Goal: Task Accomplishment & Management: Manage account settings

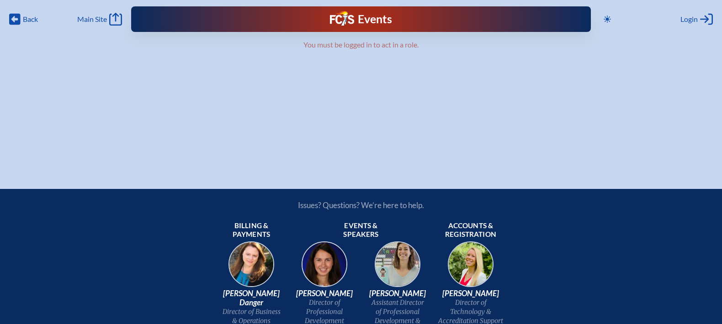
click at [281, 14] on div "Events Future Ready" at bounding box center [361, 19] width 200 height 16
click at [349, 19] on img at bounding box center [342, 18] width 24 height 15
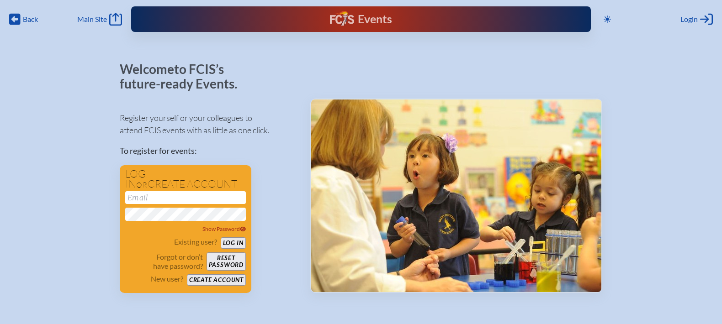
type input "[EMAIL_ADDRESS][DOMAIN_NAME]"
click at [231, 240] on button "Log in" at bounding box center [233, 242] width 25 height 11
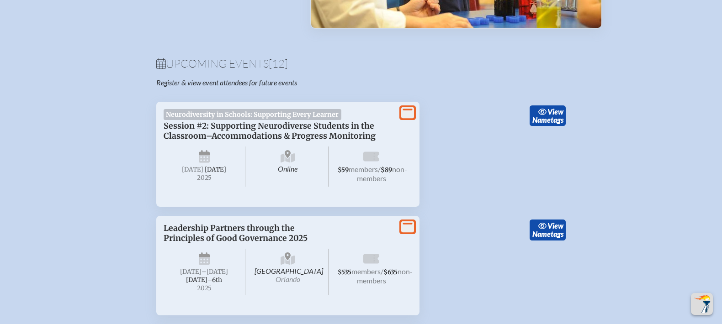
scroll to position [258, 0]
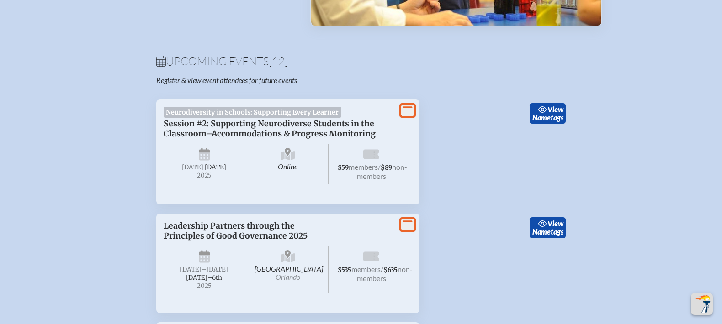
click at [411, 113] on icon at bounding box center [407, 110] width 13 height 11
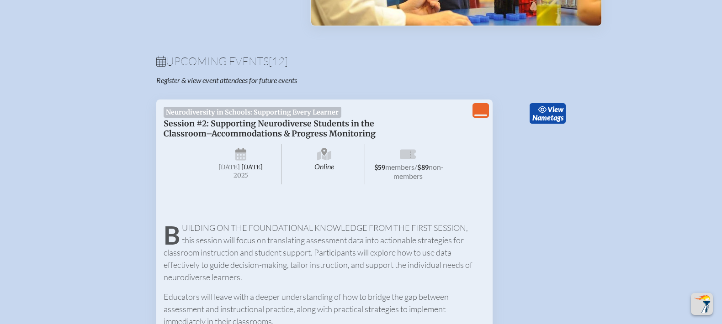
scroll to position [0, 0]
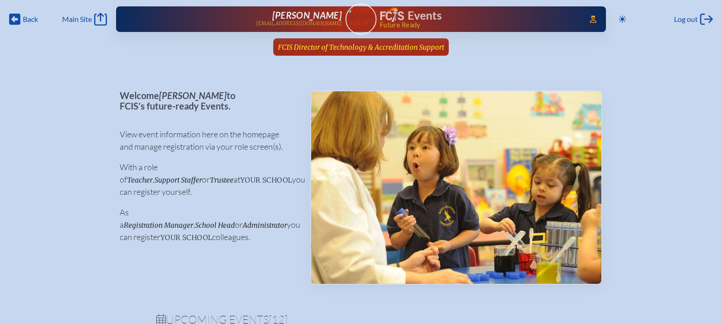
click at [387, 47] on span "FCIS Director of Technology & Accreditation Support" at bounding box center [361, 47] width 166 height 9
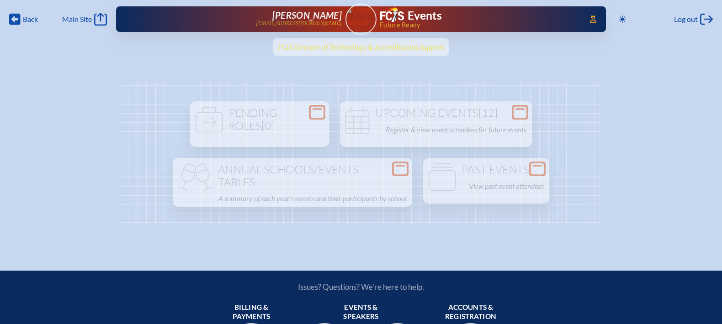
click at [387, 47] on ul "FCIS Director of Technology & Accreditation Support since July 1st, 2025" at bounding box center [361, 49] width 722 height 23
click at [427, 44] on ul "FCIS Director of Technology & Accreditation Support since July 1st, 2025" at bounding box center [361, 49] width 722 height 23
click at [404, 18] on img at bounding box center [392, 14] width 24 height 15
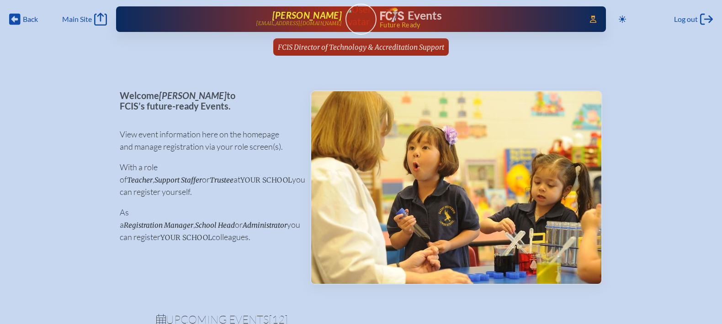
click at [329, 17] on span "[PERSON_NAME]" at bounding box center [306, 15] width 69 height 11
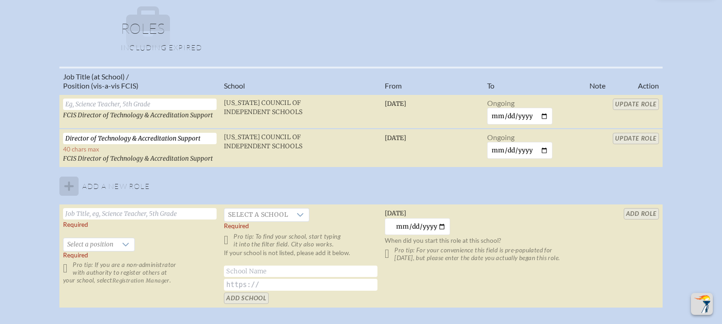
scroll to position [785, 0]
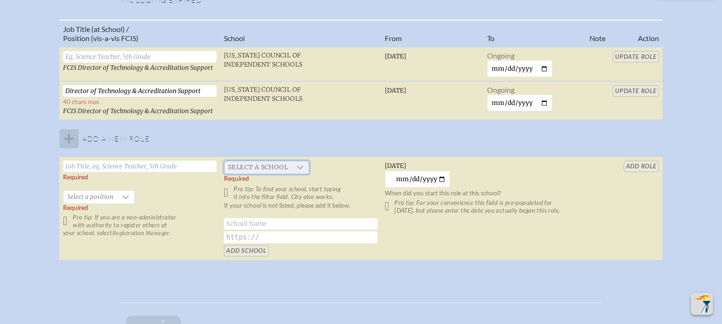
click at [256, 169] on span "Select a school" at bounding box center [257, 167] width 67 height 13
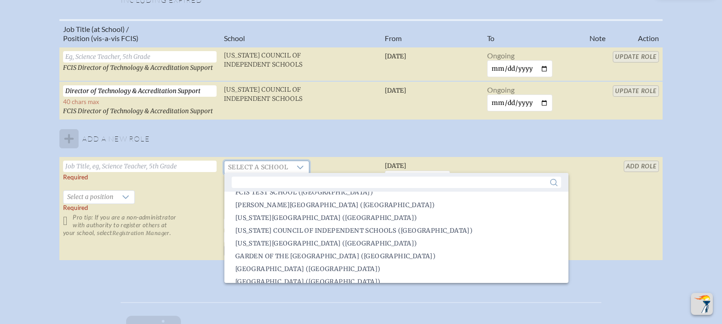
scroll to position [552, 0]
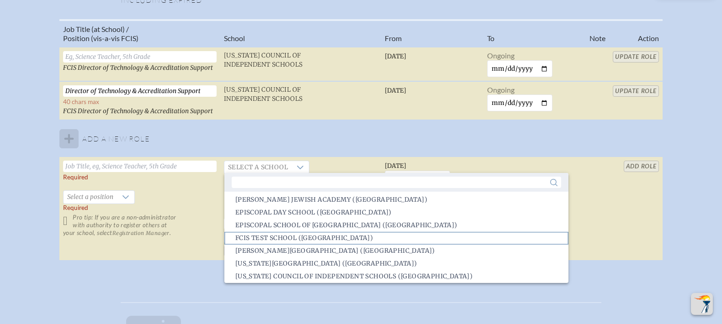
click at [279, 238] on span "FCIS Test School (Tampa)" at bounding box center [303, 238] width 137 height 9
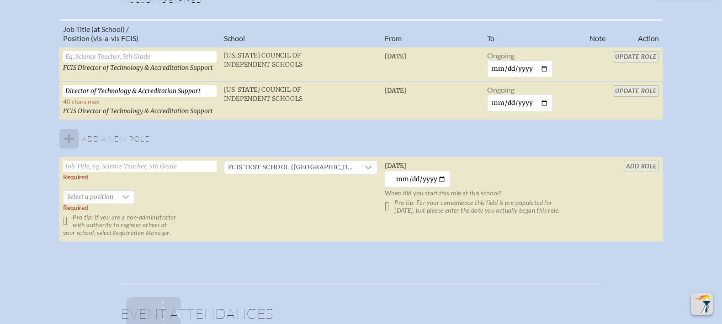
click at [173, 164] on input "text" at bounding box center [139, 166] width 153 height 11
type input "Reg"
click at [132, 191] on div at bounding box center [125, 197] width 17 height 13
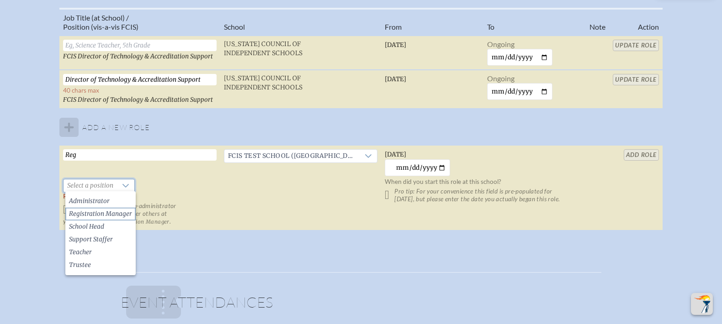
scroll to position [797, 0]
click at [126, 212] on span "Registration Manager" at bounding box center [100, 213] width 63 height 9
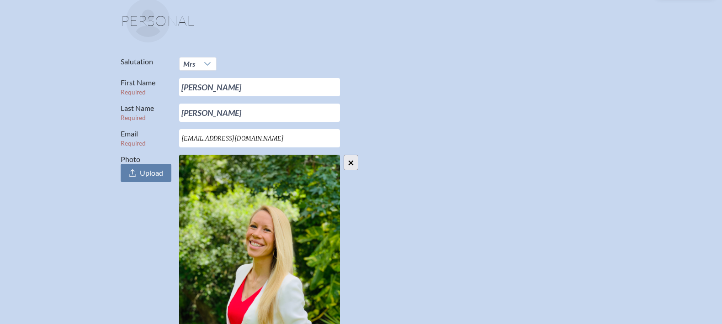
scroll to position [0, 0]
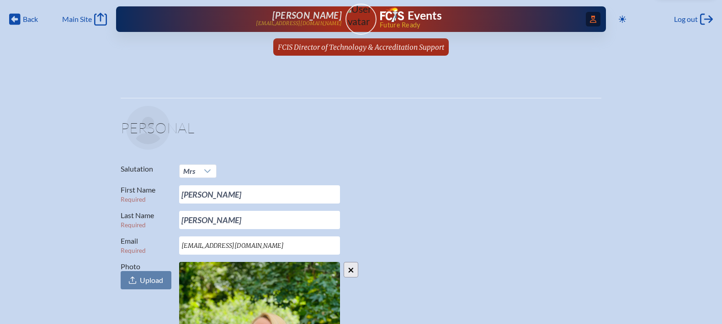
click at [591, 22] on icon at bounding box center [593, 19] width 6 height 7
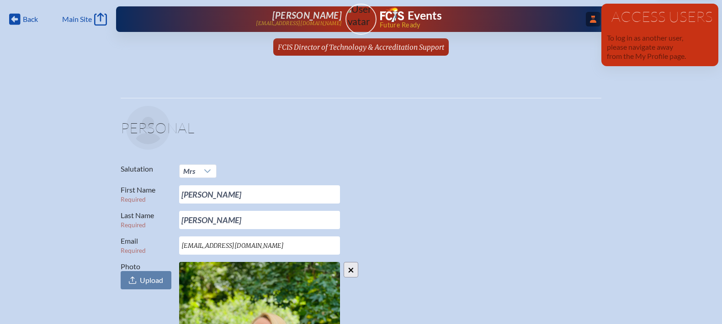
click at [308, 15] on div "Evelyn McCulloch emcculloch@fcis.org" at bounding box center [243, 19] width 196 height 18
click at [324, 43] on span "FCIS Director of Technology & Accreditation Support" at bounding box center [361, 47] width 166 height 9
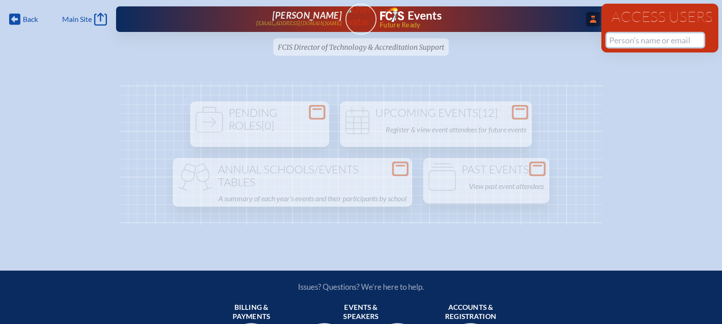
click at [629, 41] on input "text" at bounding box center [654, 40] width 97 height 14
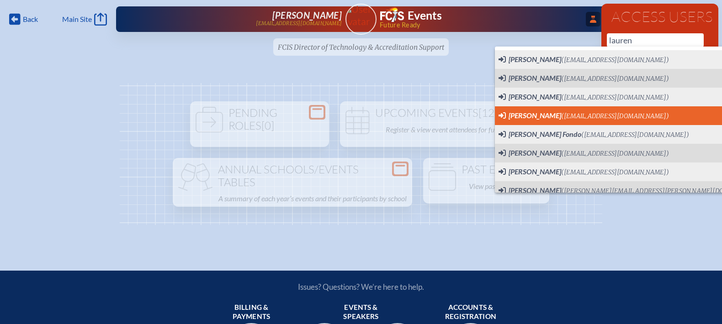
click at [611, 113] on span "Lauren Oliva (loliva@lhps.org) User Profile" at bounding box center [640, 115] width 284 height 11
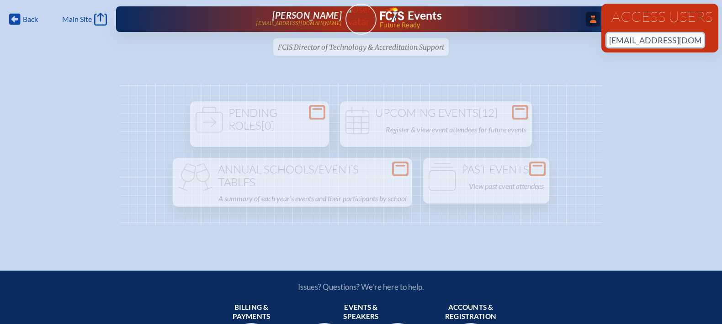
click at [682, 39] on input "loliva@lhps.org" at bounding box center [654, 40] width 97 height 14
click at [612, 37] on input "loliva@lhps.org" at bounding box center [654, 40] width 97 height 14
click at [608, 37] on input "loliva@lhps.org" at bounding box center [654, 40] width 97 height 14
click at [679, 45] on input "loliva@lhps.org" at bounding box center [654, 40] width 97 height 14
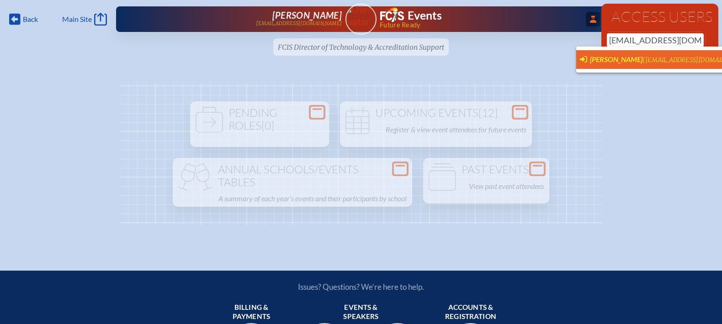
click at [658, 57] on span "(loliva@lhps.org)" at bounding box center [696, 60] width 108 height 8
type input "loliva@lhps.org"
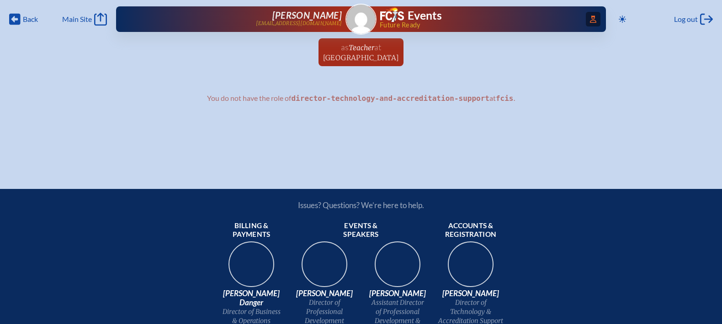
click at [594, 19] on span "Access Users..." at bounding box center [592, 19] width 15 height 15
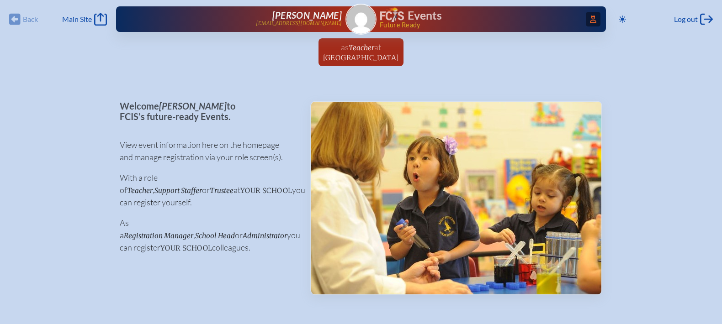
click at [589, 14] on span "Access Users..." at bounding box center [592, 19] width 15 height 15
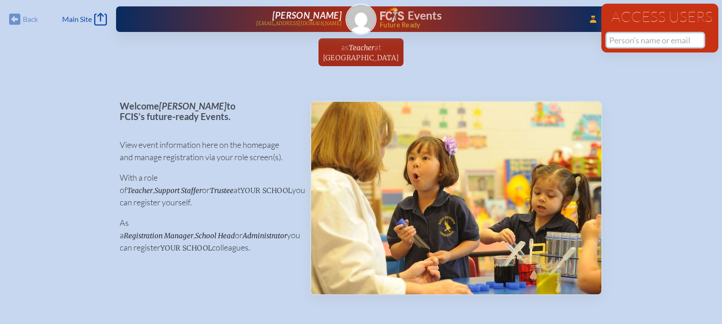
click at [622, 38] on input "text" at bounding box center [654, 40] width 97 height 14
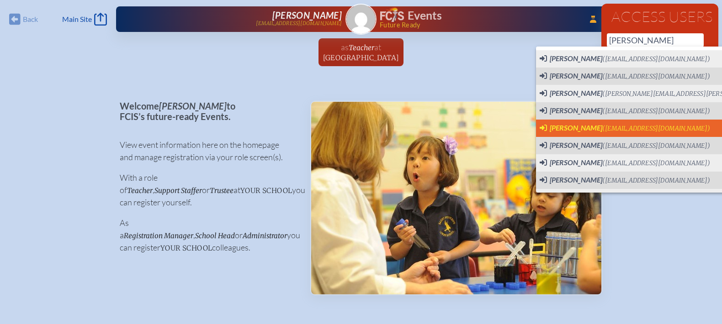
click at [595, 128] on span "[PERSON_NAME]" at bounding box center [575, 127] width 53 height 9
type input "[EMAIL_ADDRESS][DOMAIN_NAME]"
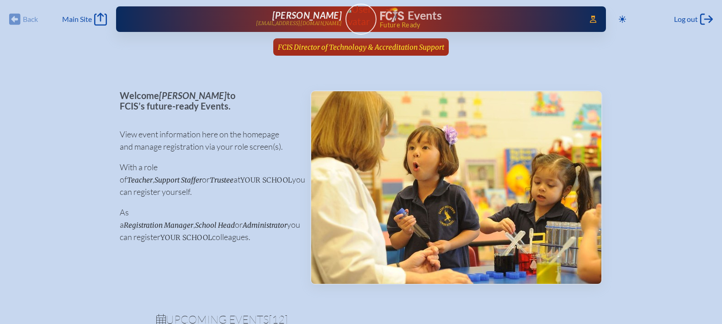
click at [394, 44] on span "FCIS Director of Technology & Accreditation Support" at bounding box center [361, 47] width 166 height 9
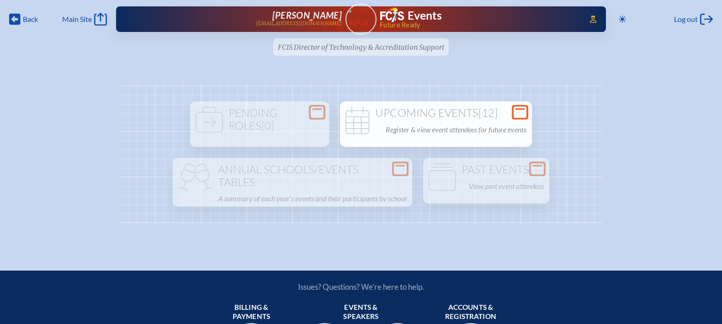
click at [526, 115] on icon at bounding box center [519, 112] width 13 height 11
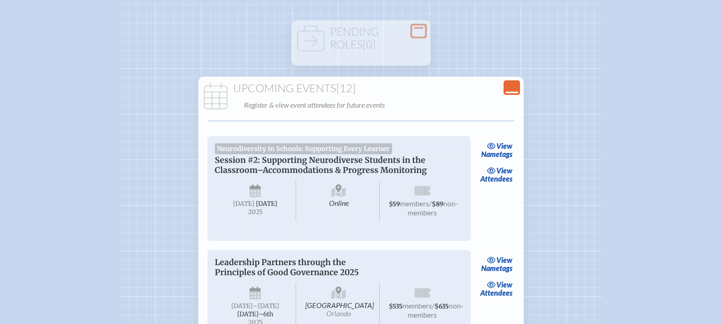
scroll to position [103, 0]
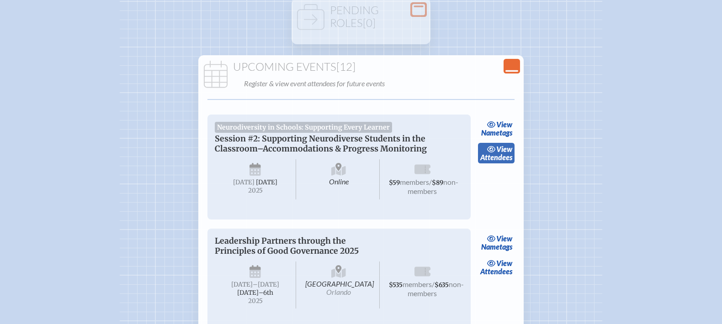
click at [504, 151] on span "view" at bounding box center [504, 149] width 16 height 9
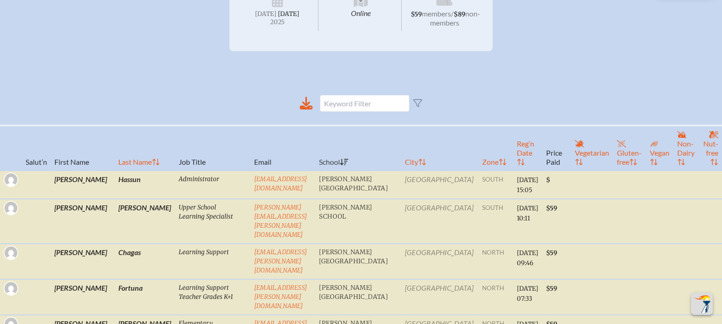
scroll to position [217, 0]
click at [309, 108] on icon at bounding box center [306, 103] width 8 height 11
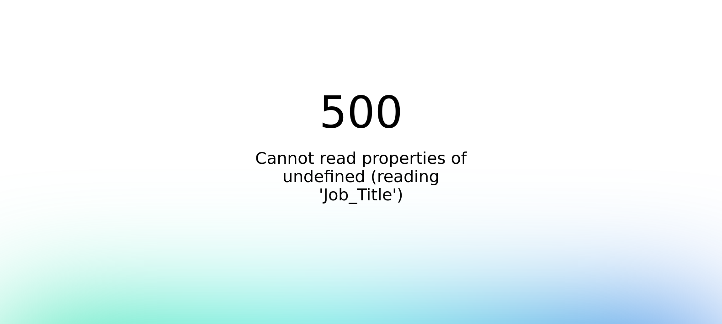
scroll to position [0, 0]
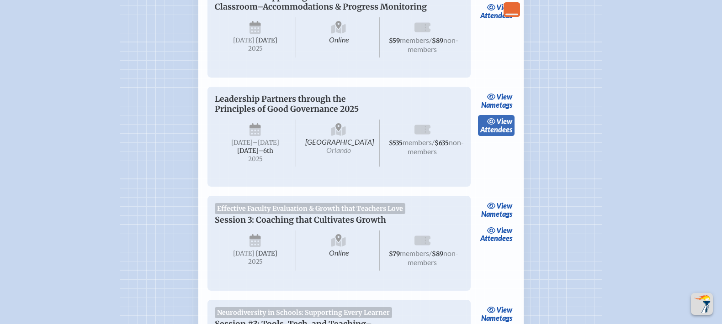
scroll to position [244, 0]
click at [500, 132] on link "view Attendees" at bounding box center [496, 126] width 37 height 21
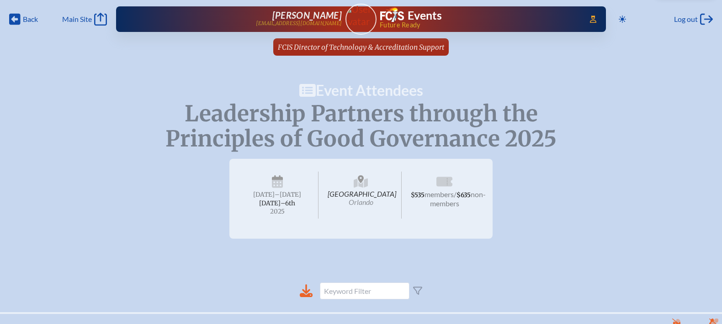
scroll to position [133, 0]
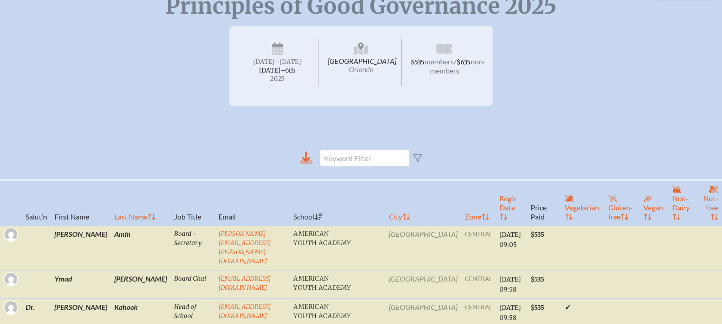
click at [306, 164] on icon at bounding box center [306, 162] width 13 height 4
